Goal: Information Seeking & Learning: Learn about a topic

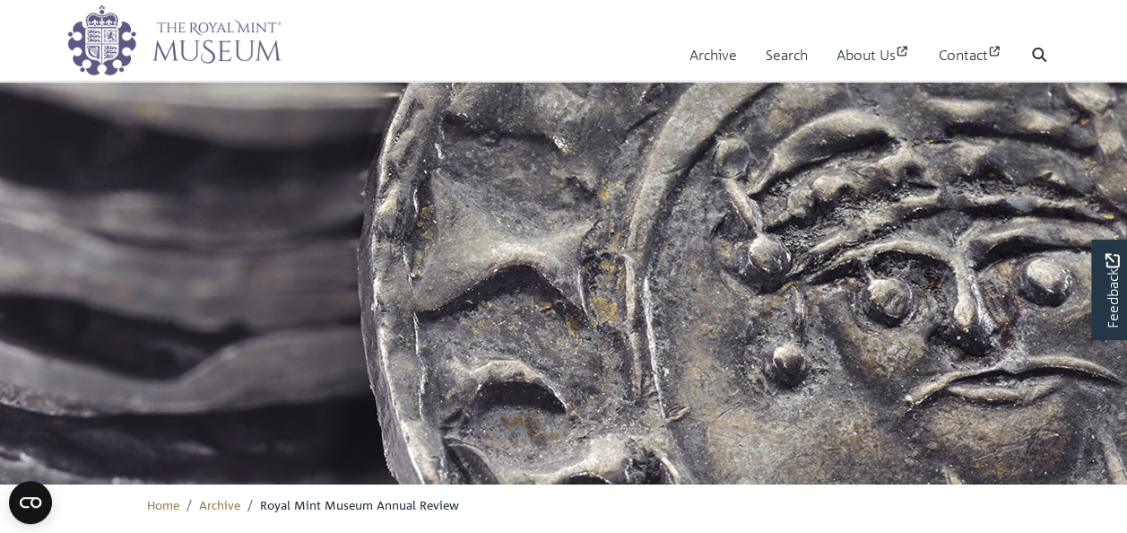
click at [828, 13] on div "Menu Archive Search About Us Contact Search" at bounding box center [564, 40] width 1022 height 81
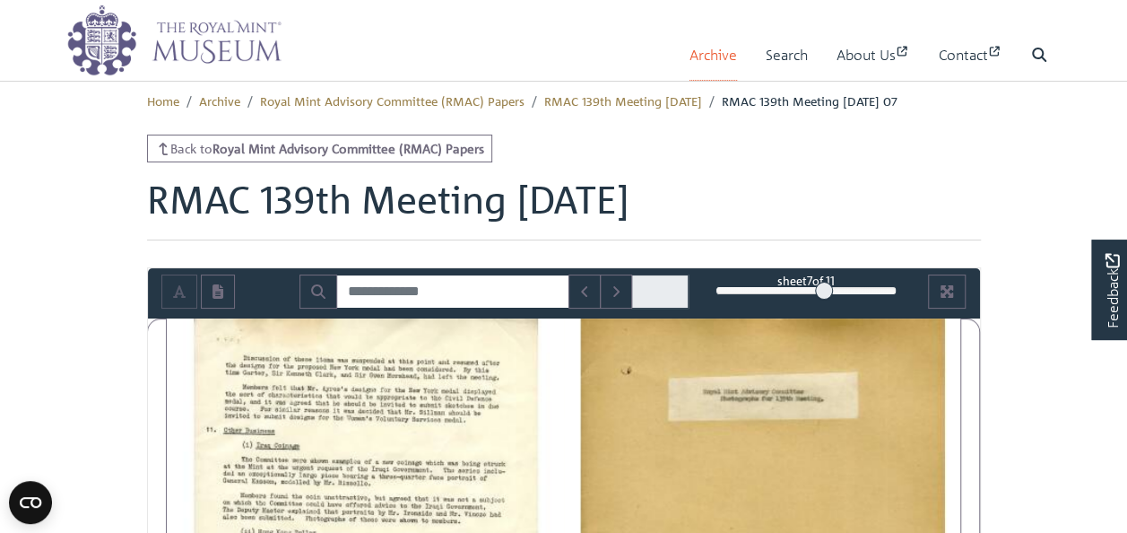
click at [710, 53] on link "Archive" at bounding box center [714, 55] width 48 height 51
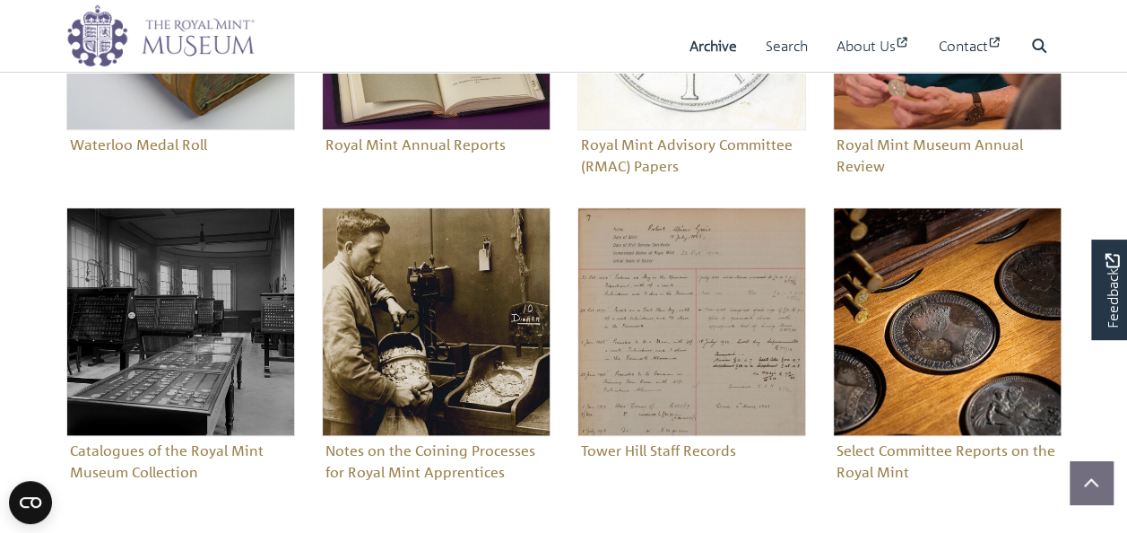
scroll to position [930, 0]
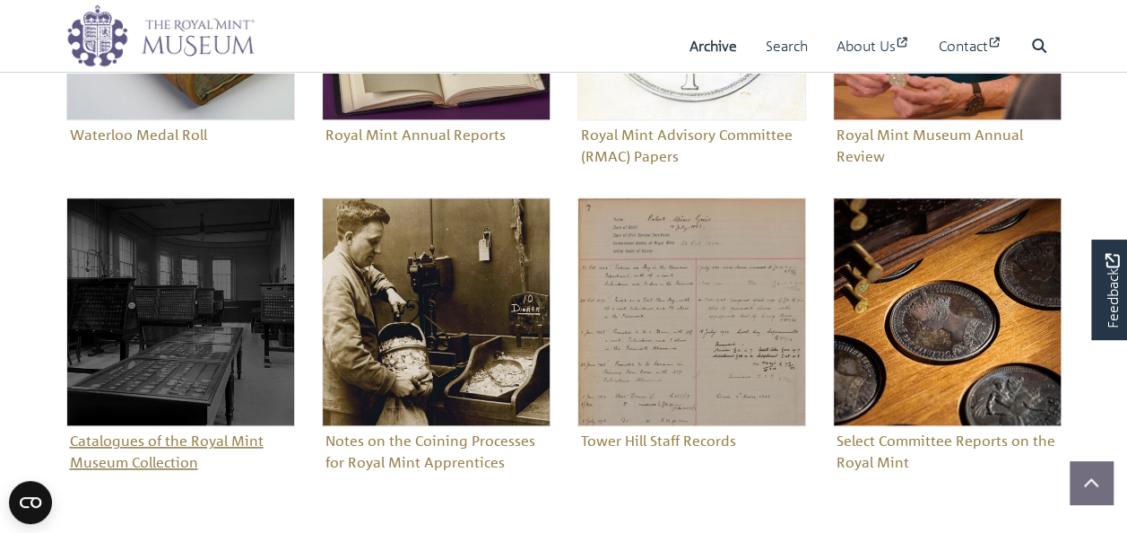
click at [134, 464] on figure "Catalogues of the Royal Mint Museum Collection" at bounding box center [180, 336] width 229 height 279
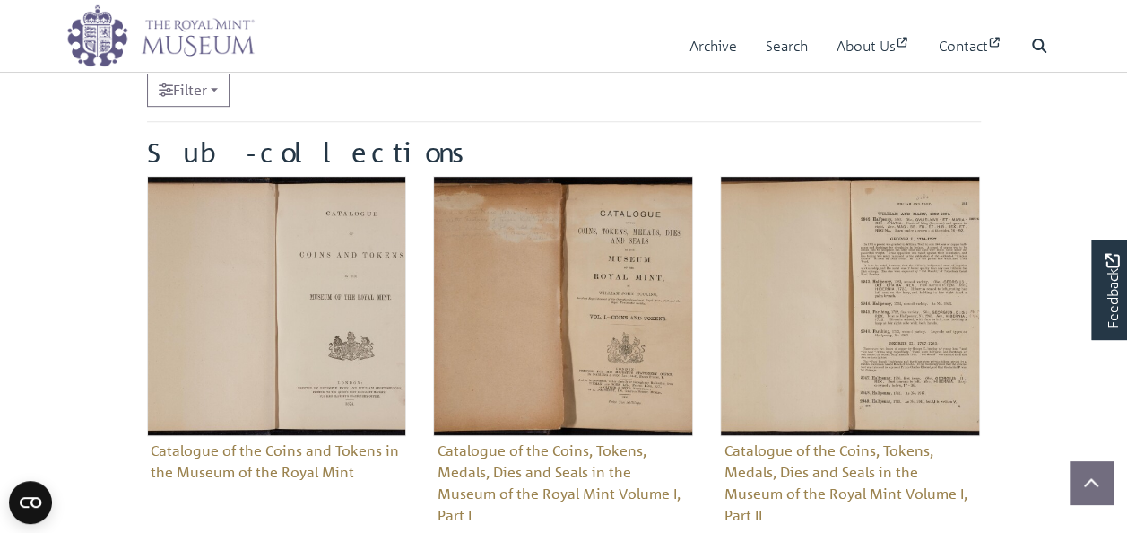
scroll to position [499, 0]
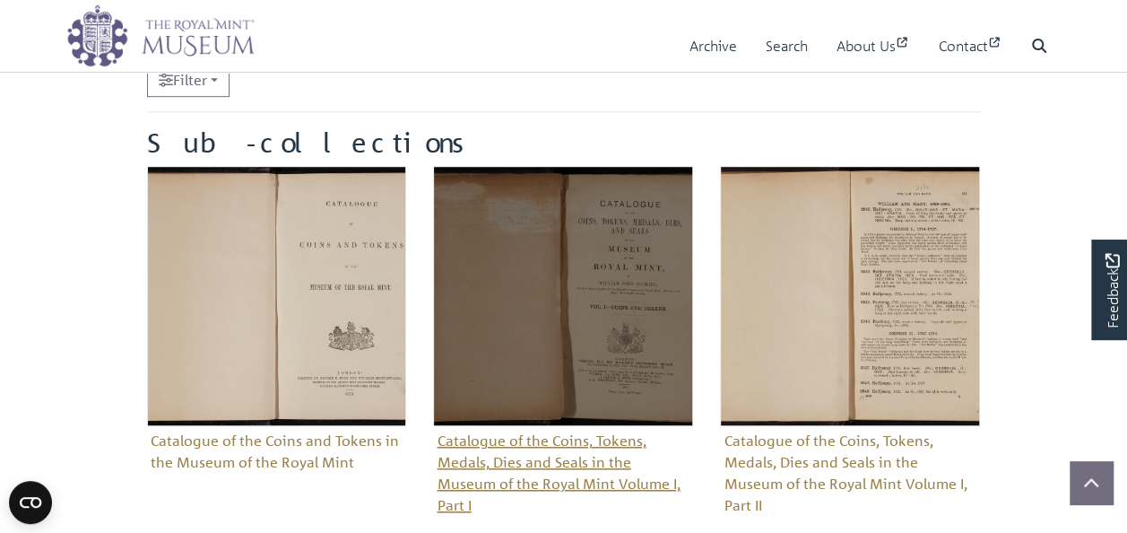
click at [577, 477] on figure "Catalogue of the Coins, Tokens, Medals, Dies and Seals in the Museum of the Roy…" at bounding box center [563, 342] width 260 height 353
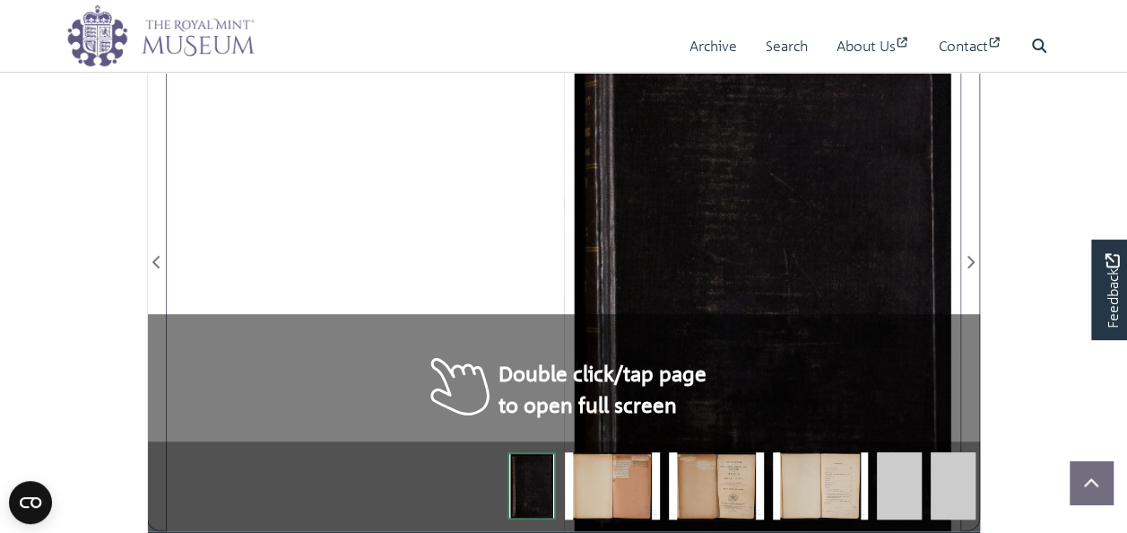
scroll to position [435, 0]
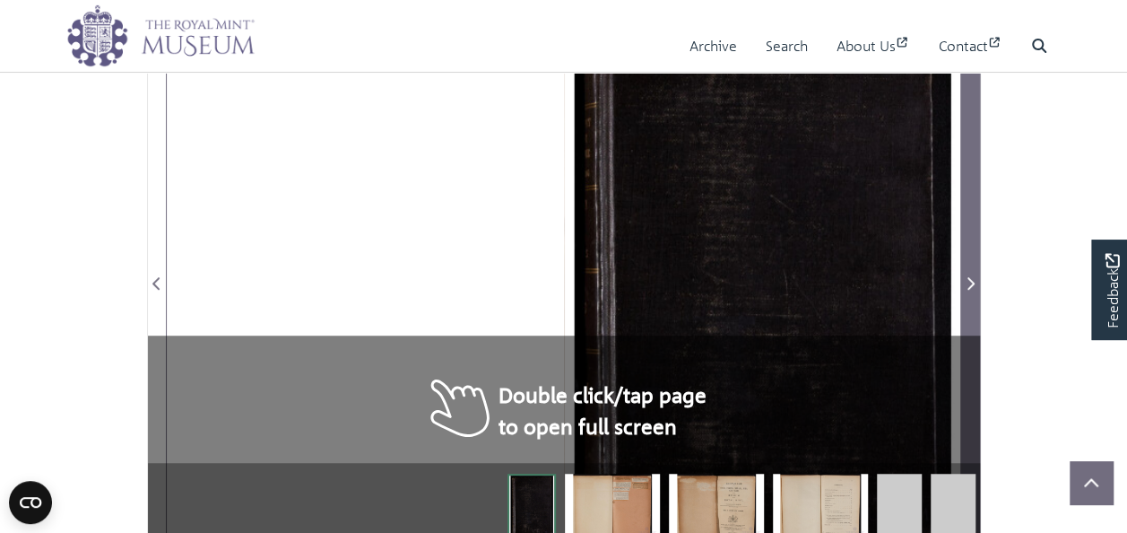
click at [968, 287] on icon "Next Page" at bounding box center [970, 283] width 7 height 13
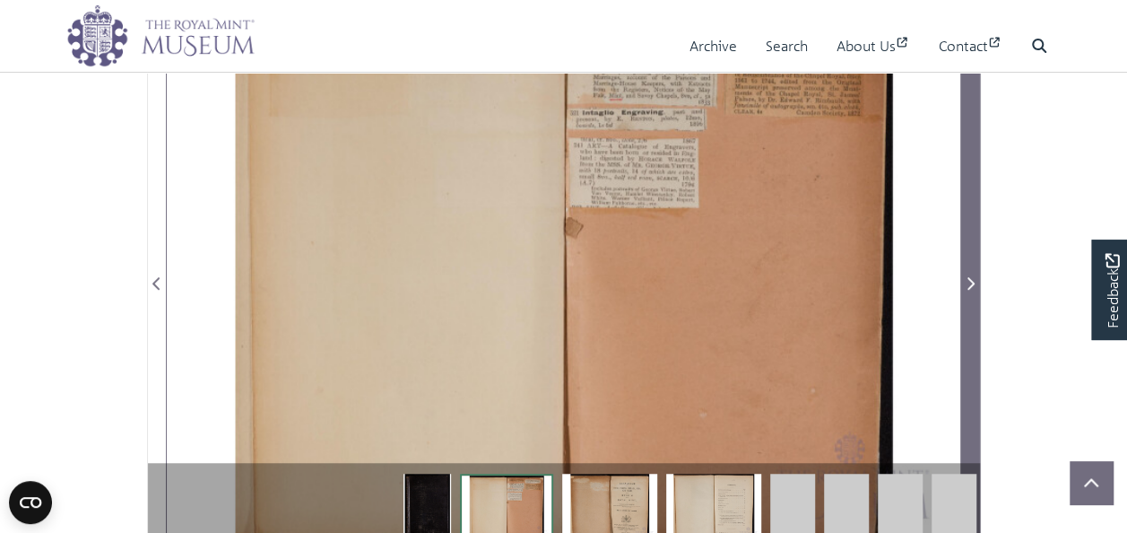
click at [968, 287] on icon "Next Page" at bounding box center [970, 283] width 7 height 13
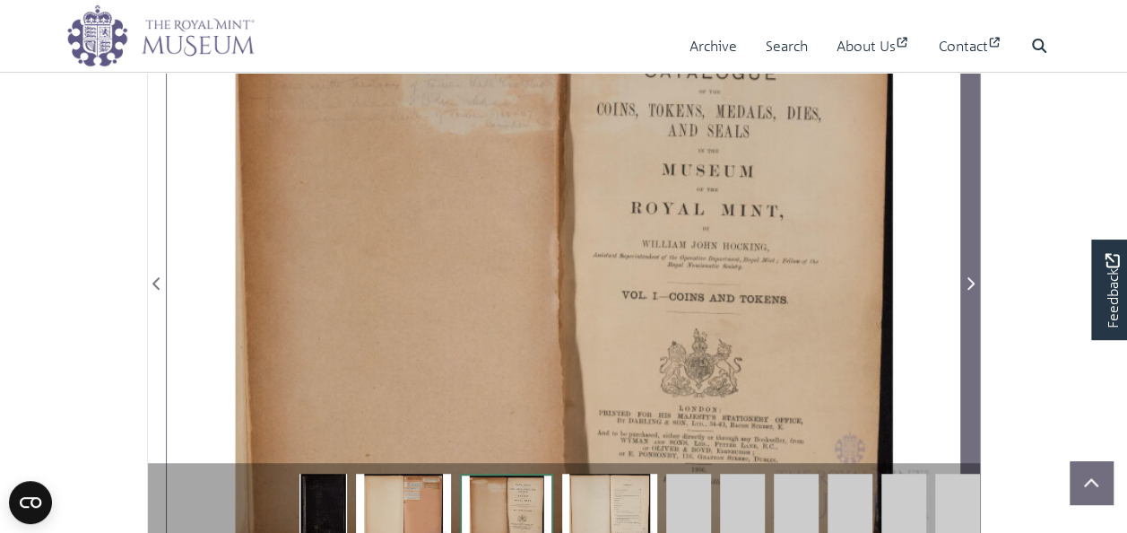
click at [968, 287] on icon "Next Page" at bounding box center [970, 283] width 7 height 13
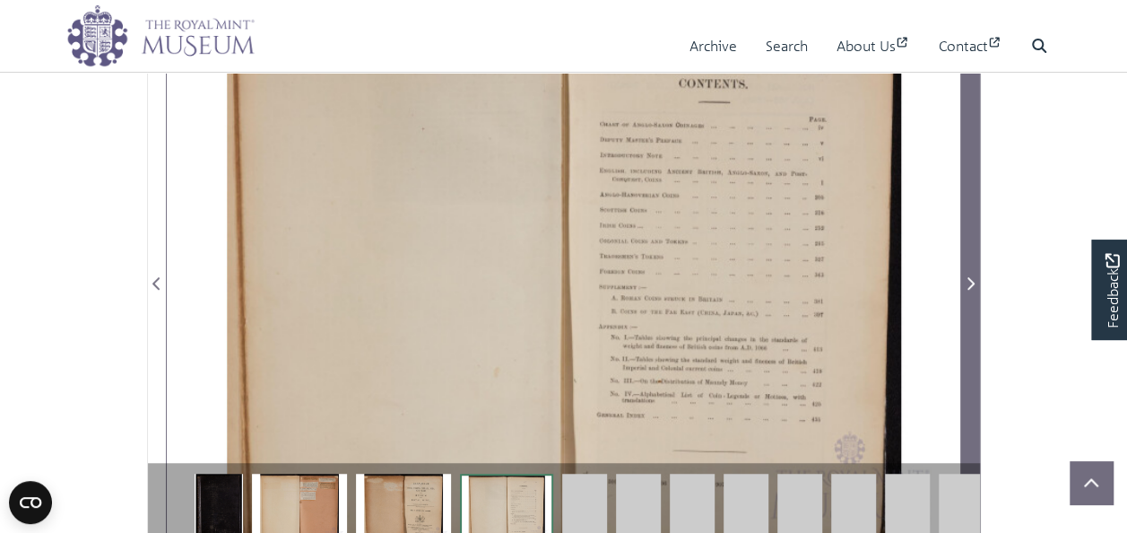
click at [968, 287] on icon "Next Page" at bounding box center [970, 283] width 7 height 13
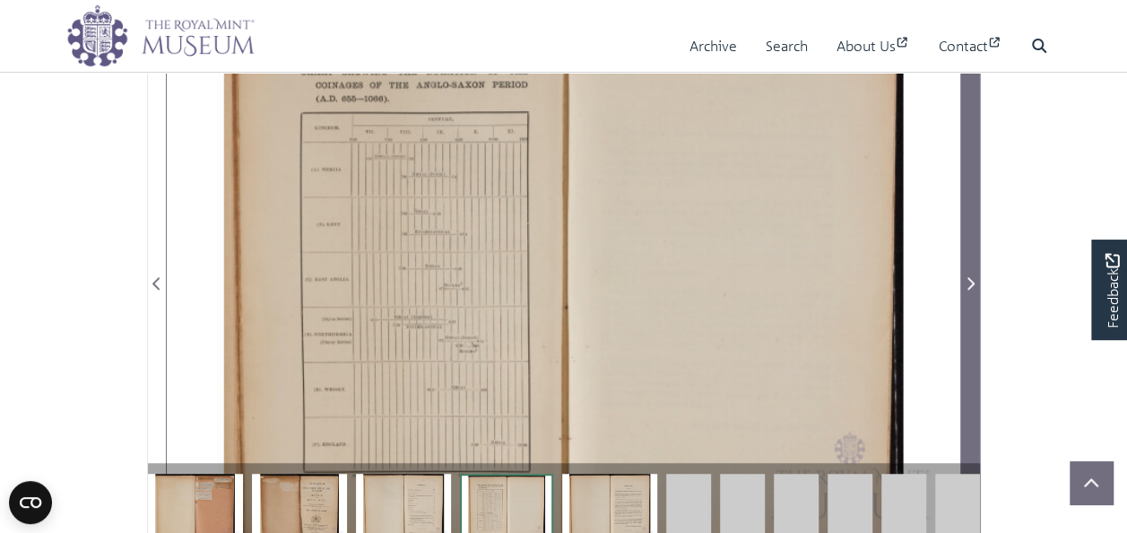
click at [968, 287] on icon "Next Page" at bounding box center [970, 283] width 7 height 13
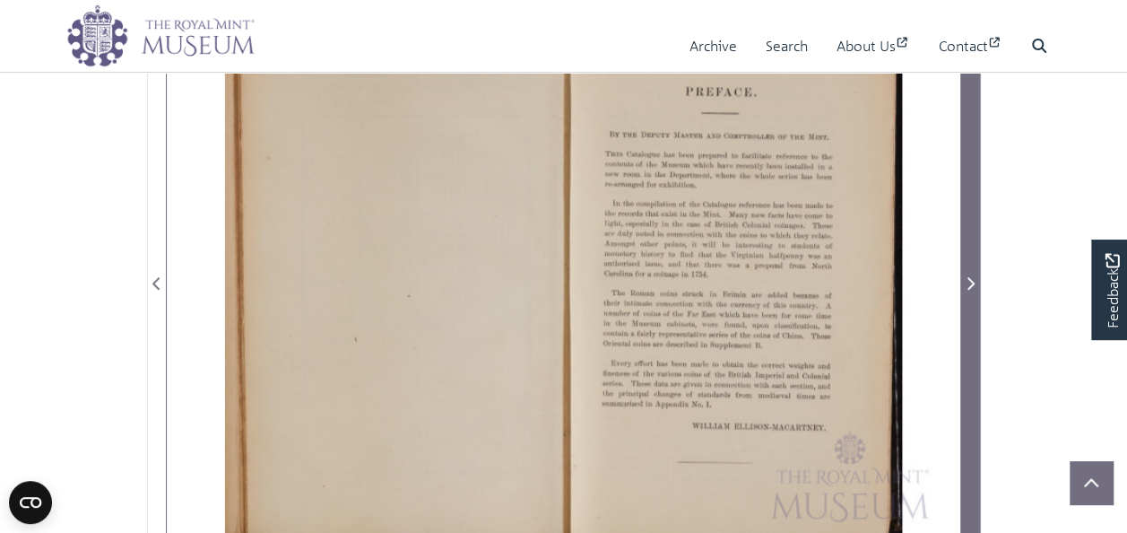
click at [968, 287] on icon "Next Page" at bounding box center [970, 283] width 7 height 13
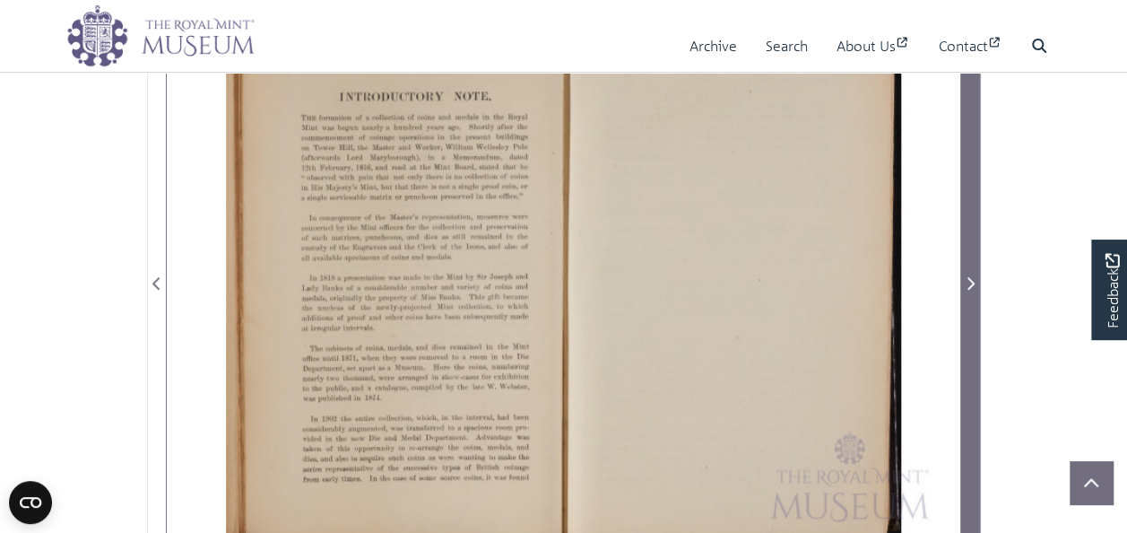
click at [968, 287] on icon "Next Page" at bounding box center [970, 283] width 7 height 13
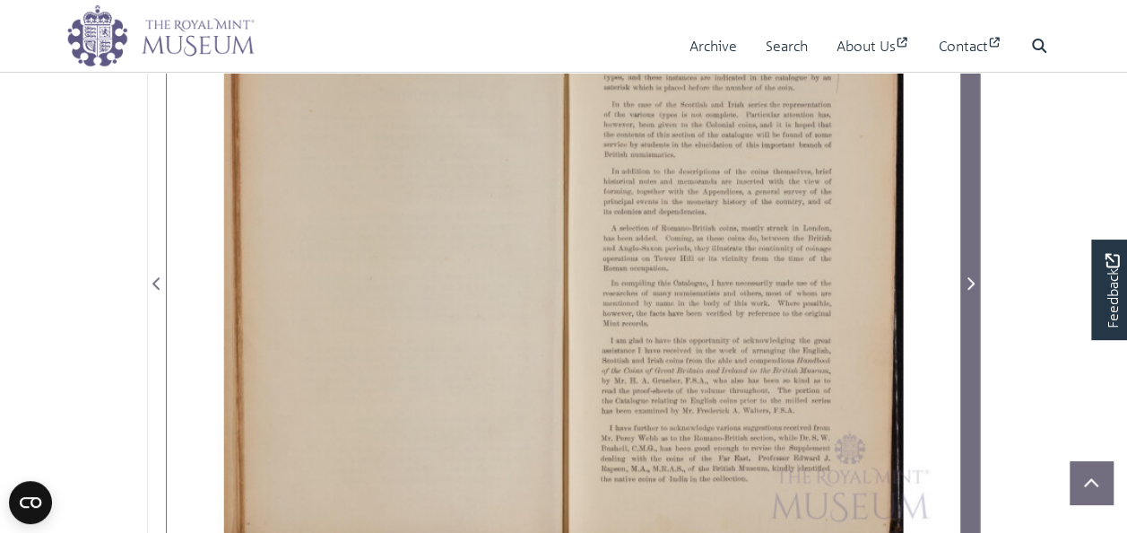
click at [968, 287] on icon "Next Page" at bounding box center [970, 283] width 7 height 13
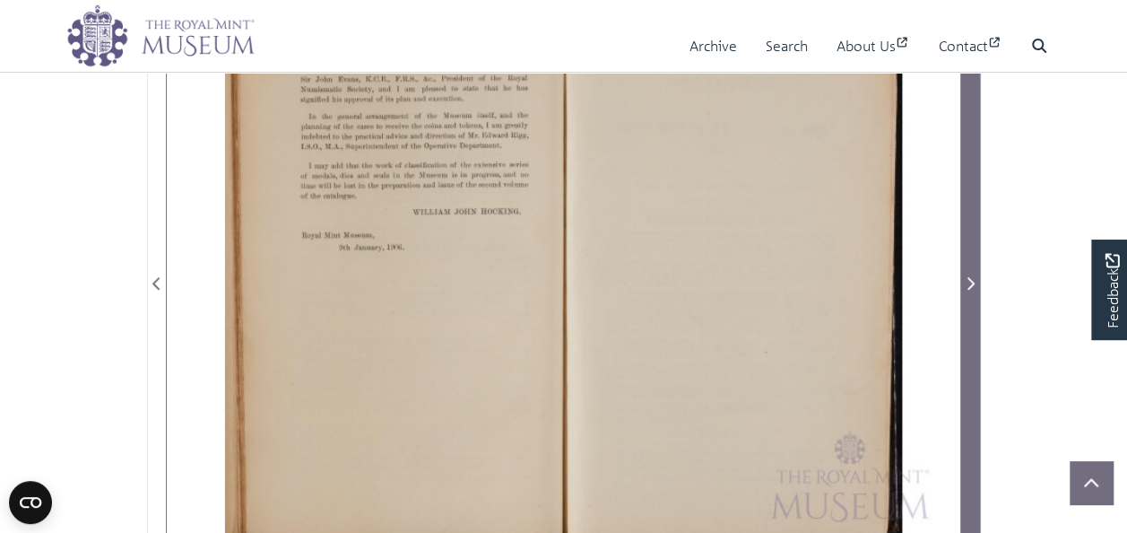
click at [968, 287] on icon "Next Page" at bounding box center [970, 283] width 7 height 13
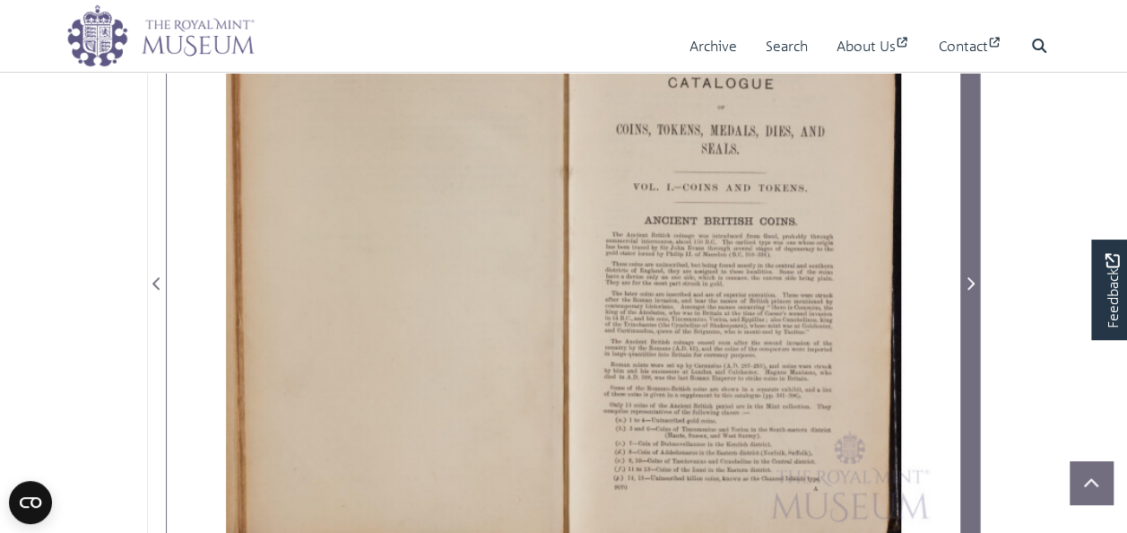
click at [968, 287] on icon "Next Page" at bounding box center [970, 283] width 7 height 13
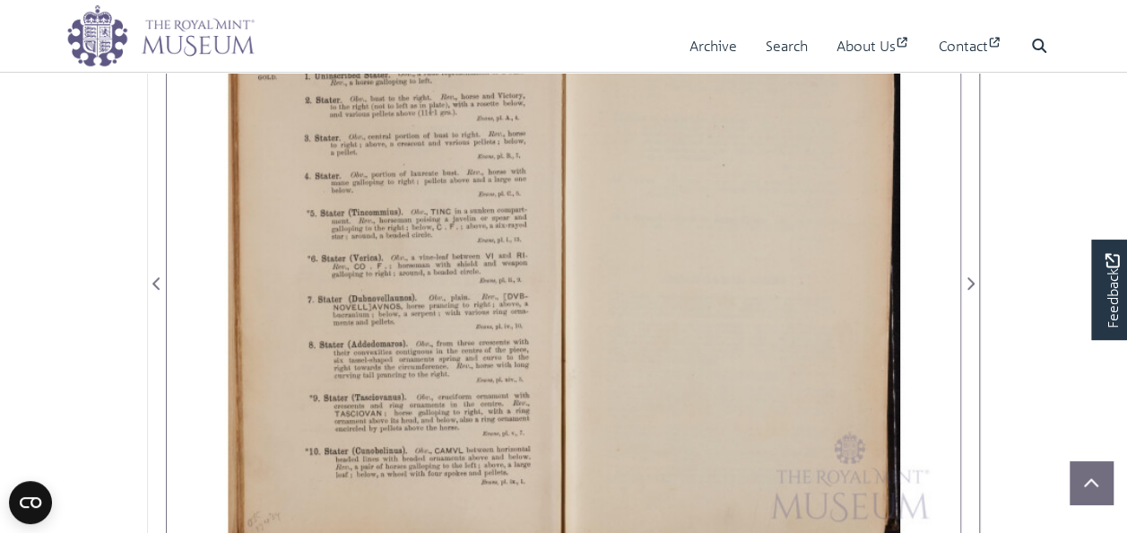
click at [720, 244] on div at bounding box center [762, 272] width 396 height 560
